Goal: Communication & Community: Answer question/provide support

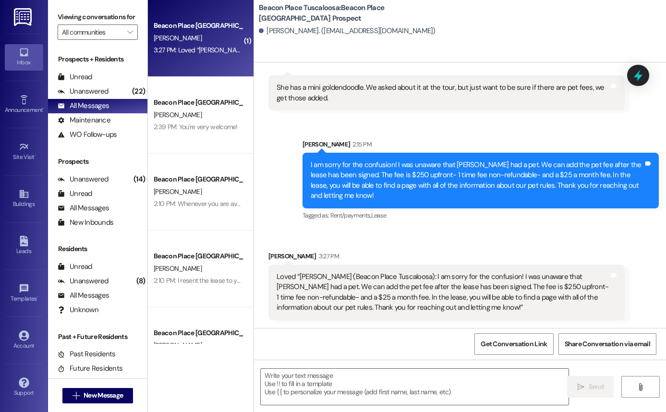
scroll to position [630, 0]
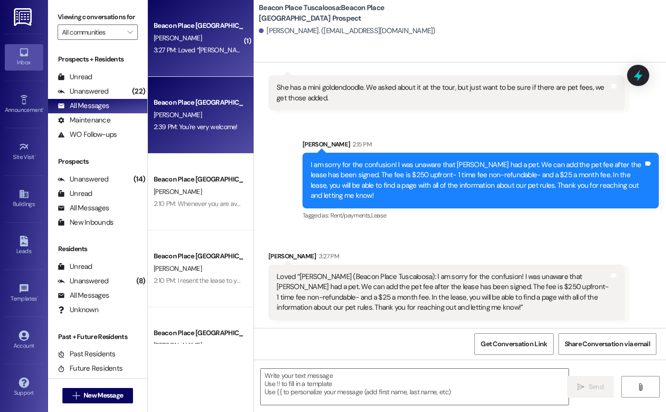
click at [209, 124] on div "2:39 PM: You're very welcome! 2:39 PM: You're very welcome!" at bounding box center [196, 126] width 84 height 9
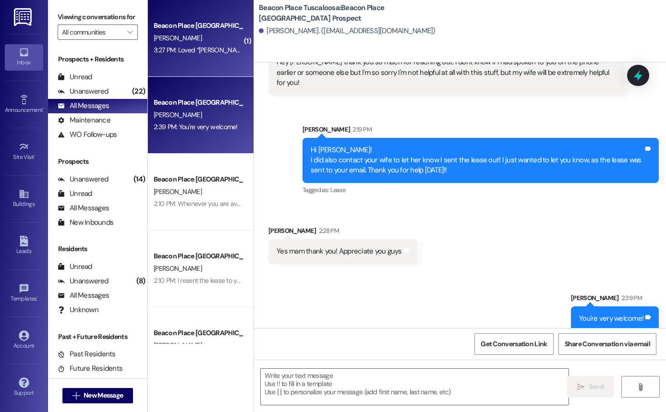
click at [217, 38] on div "[PERSON_NAME]" at bounding box center [198, 38] width 91 height 12
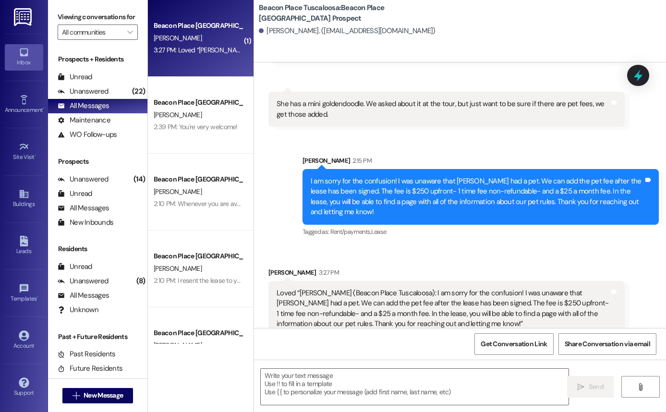
scroll to position [580, 0]
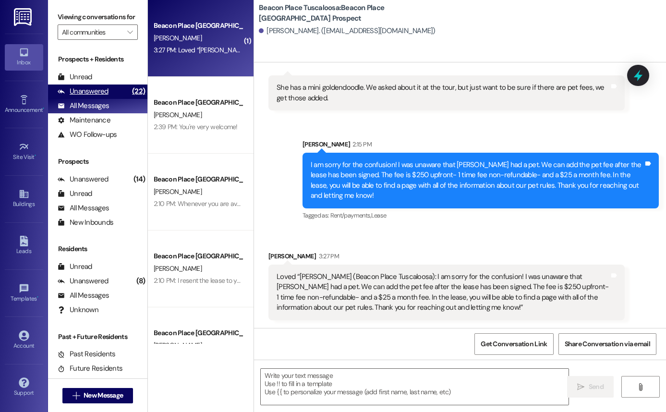
click at [130, 99] on div "(22)" at bounding box center [139, 91] width 18 height 15
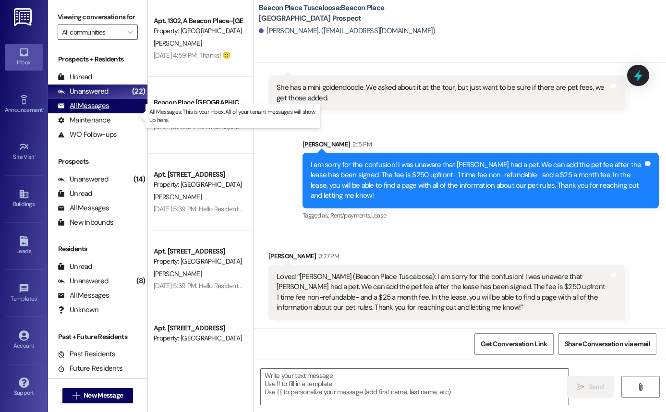
click at [126, 113] on div "All Messages (undefined)" at bounding box center [97, 106] width 99 height 14
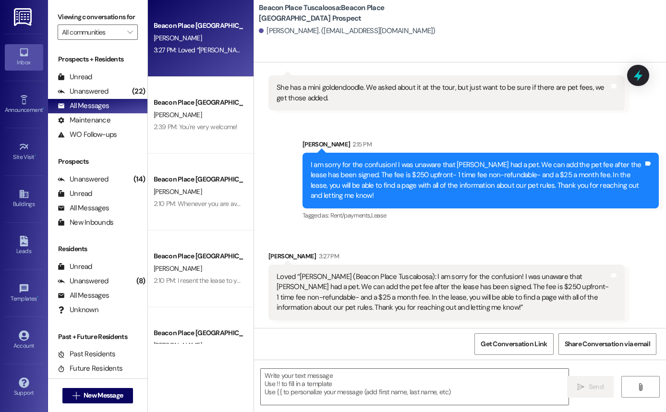
scroll to position [630, 0]
click at [131, 187] on div "(14)" at bounding box center [139, 179] width 16 height 15
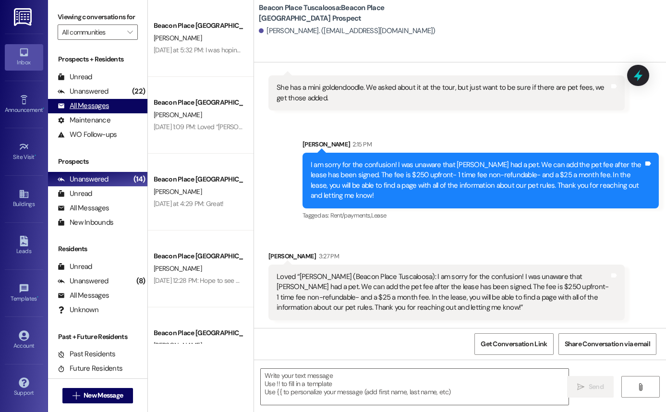
click at [115, 110] on div "All Messages (undefined)" at bounding box center [97, 106] width 99 height 14
